Goal: Information Seeking & Learning: Learn about a topic

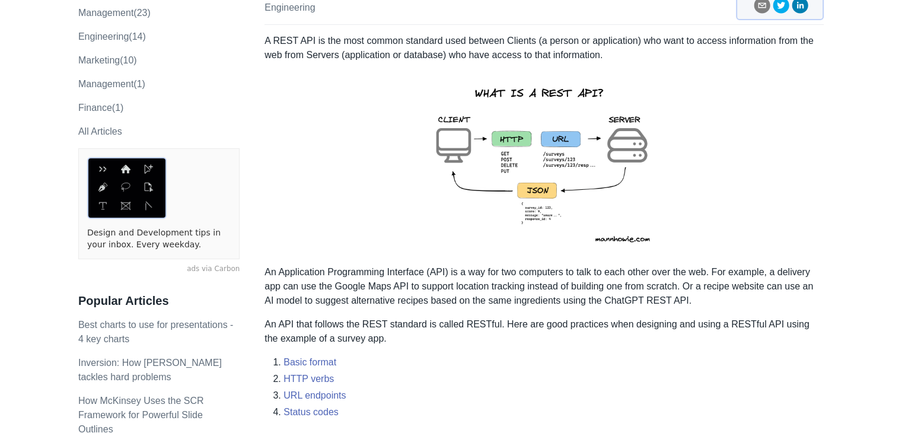
scroll to position [135, 0]
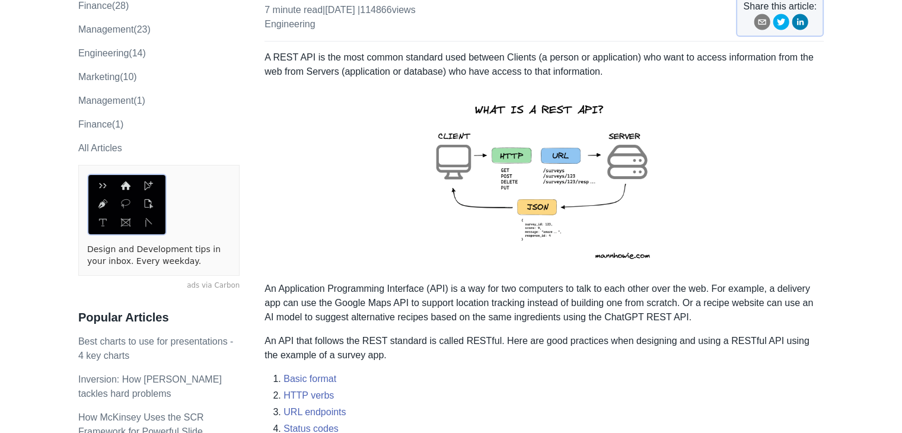
click at [358, 189] on p at bounding box center [544, 180] width 559 height 184
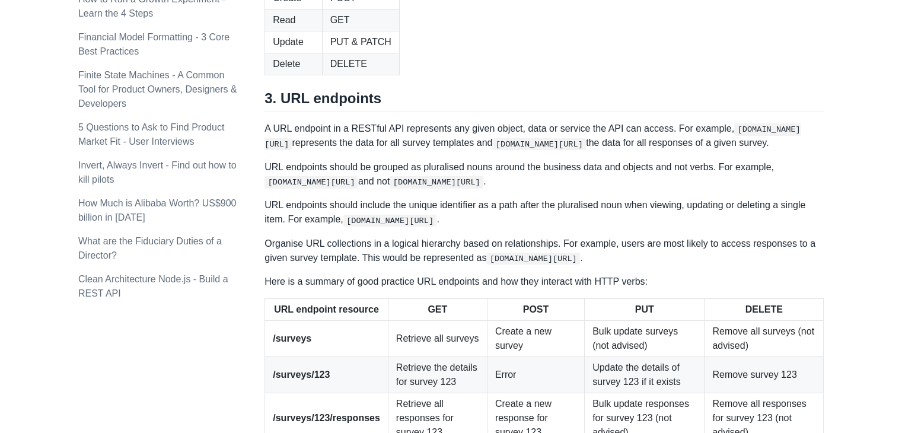
scroll to position [1322, 0]
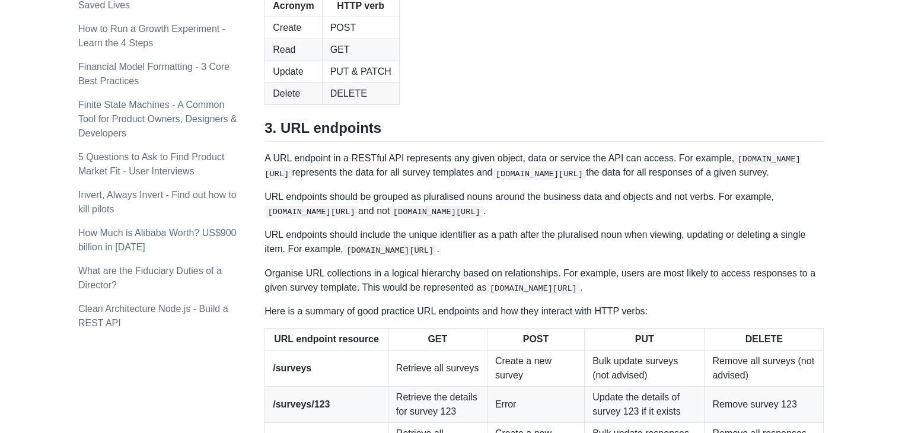
scroll to position [1381, 0]
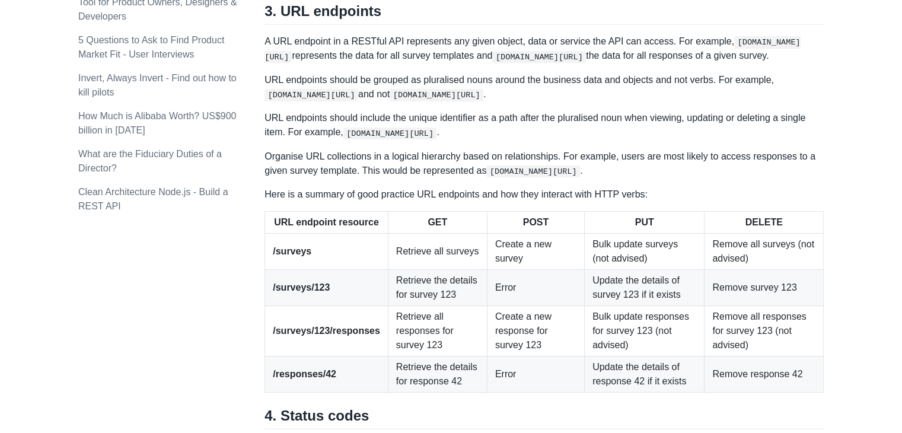
drag, startPoint x: 276, startPoint y: 98, endPoint x: 389, endPoint y: 103, distance: 112.8
drag, startPoint x: 275, startPoint y: 119, endPoint x: 386, endPoint y: 119, distance: 110.3
drag, startPoint x: 278, startPoint y: 138, endPoint x: 425, endPoint y: 138, distance: 146.5
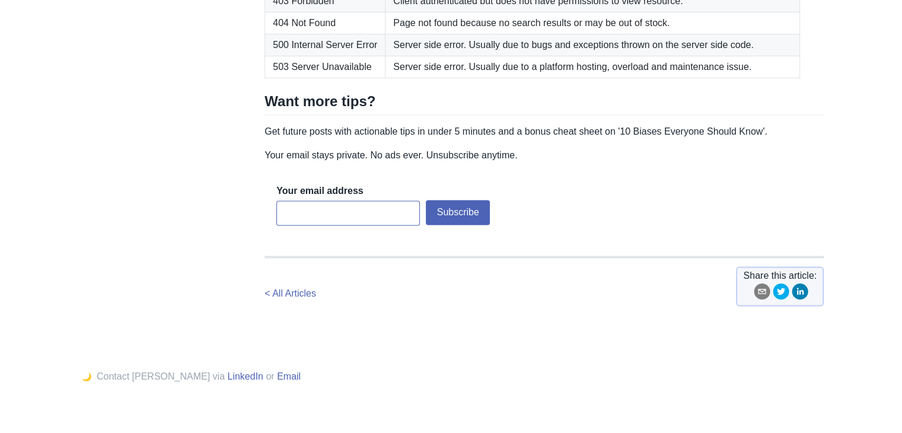
scroll to position [1974, 0]
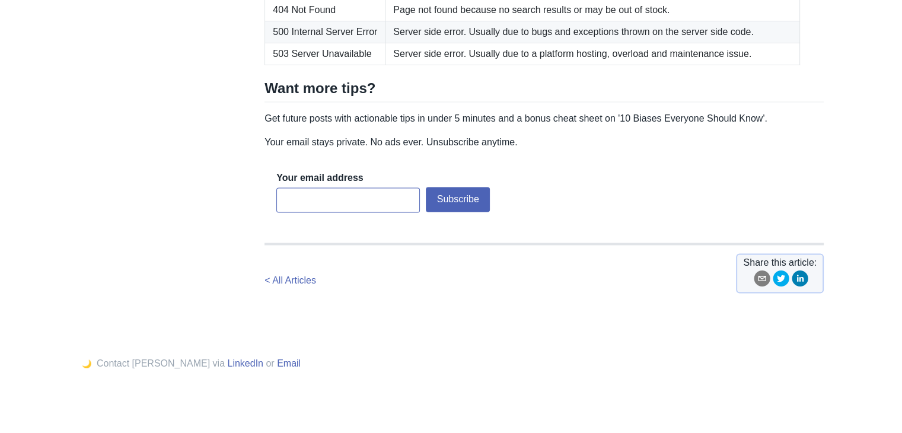
click at [647, 228] on div "Your email address Subscribe Loading... Subscribe Loading..." at bounding box center [544, 193] width 559 height 69
click at [806, 228] on div "Your email address Subscribe Loading... Subscribe Loading..." at bounding box center [544, 193] width 559 height 69
